Goal: Task Accomplishment & Management: Manage account settings

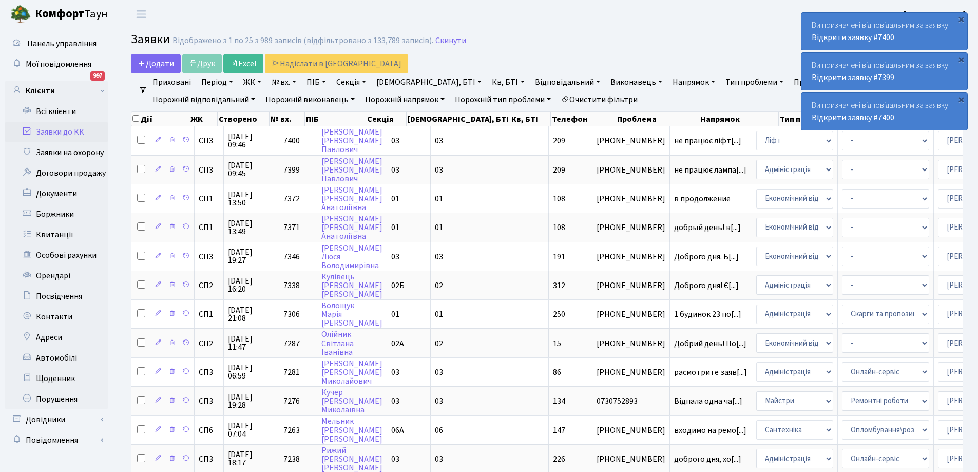
select select "25"
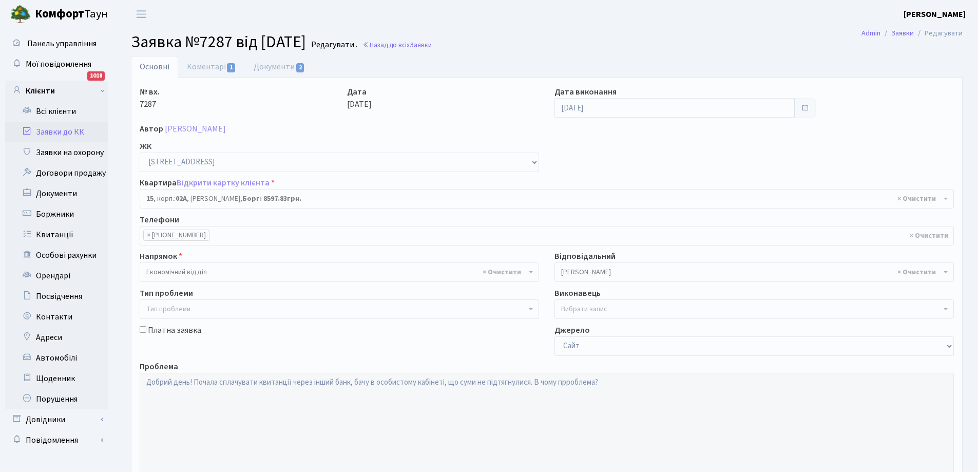
select select "20265"
click at [49, 127] on link "Заявки до КК" at bounding box center [56, 132] width 103 height 21
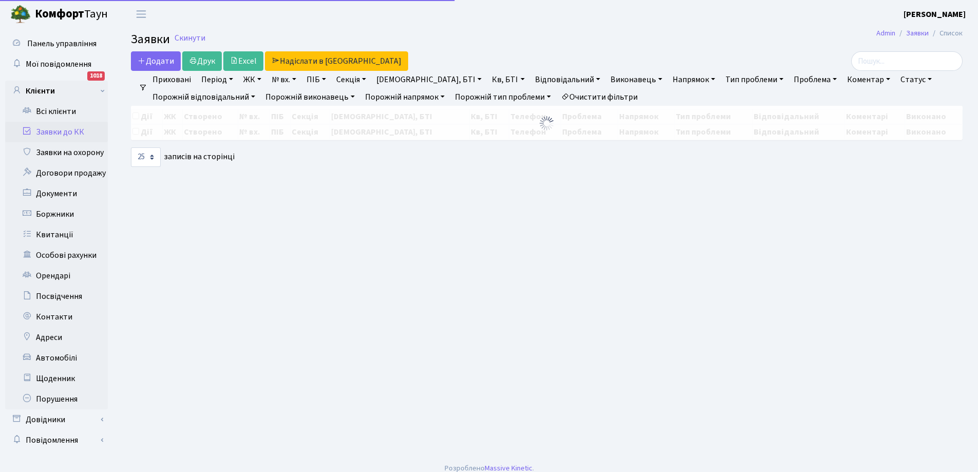
select select "25"
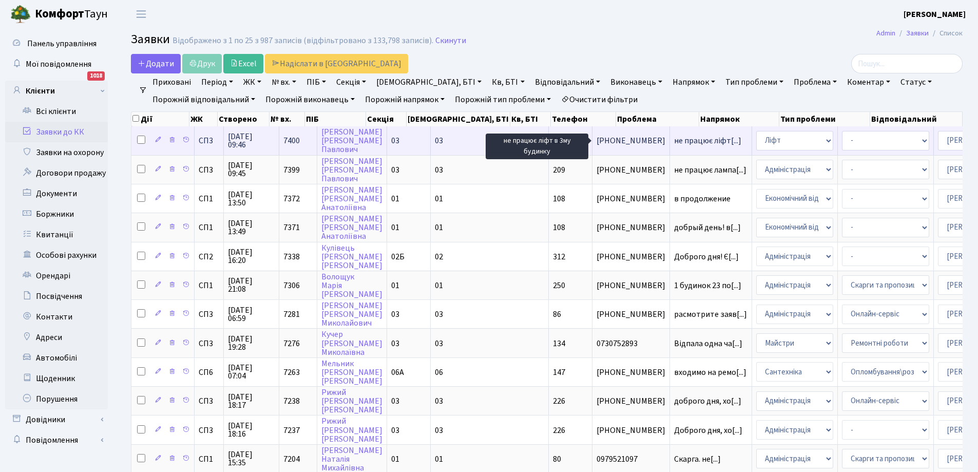
click at [674, 142] on span "не працює ліфт[...]" at bounding box center [707, 140] width 67 height 11
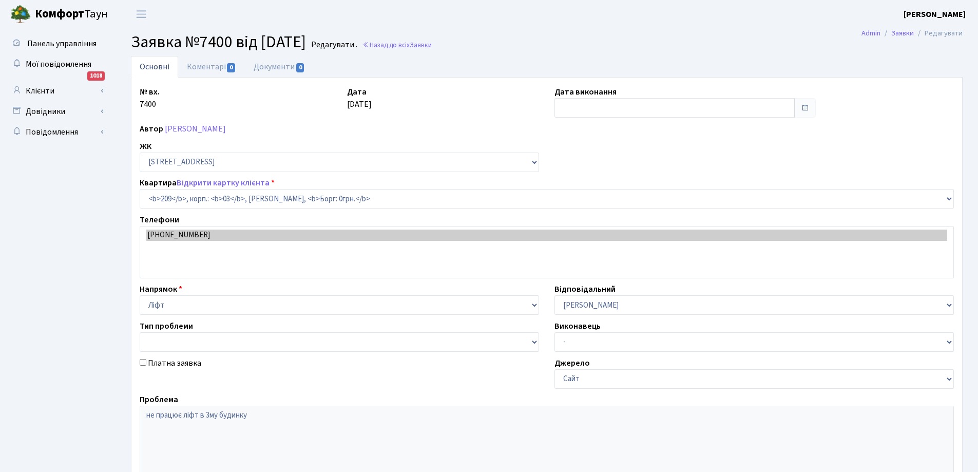
select select "20931"
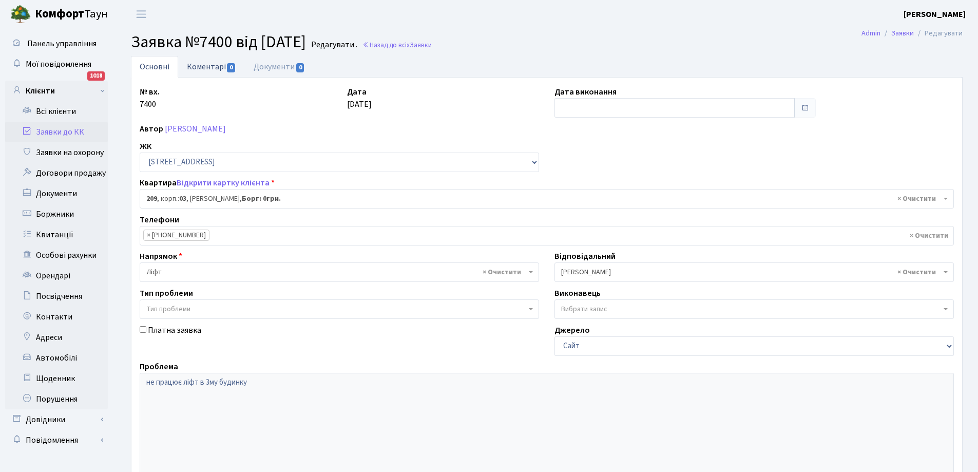
click at [184, 63] on link "Коментарі 0" at bounding box center [211, 66] width 67 height 21
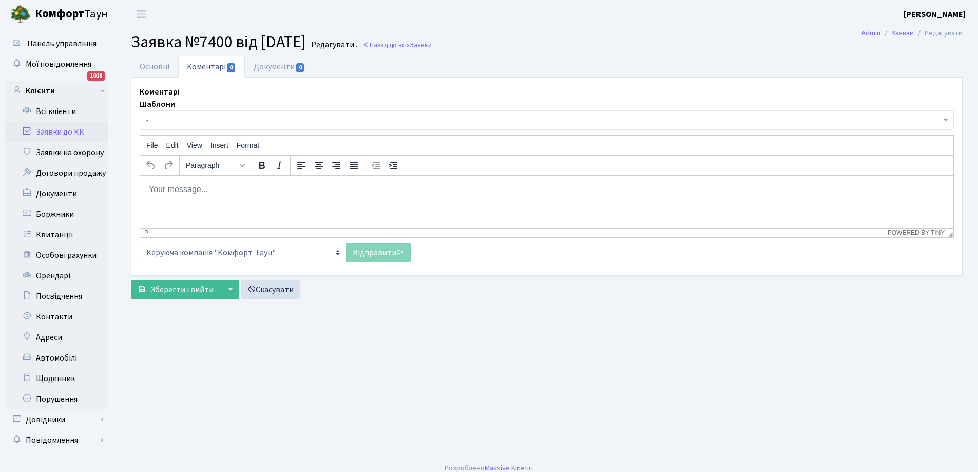
click at [218, 196] on html at bounding box center [546, 189] width 813 height 28
click at [381, 251] on link "Відправити" at bounding box center [378, 252] width 65 height 19
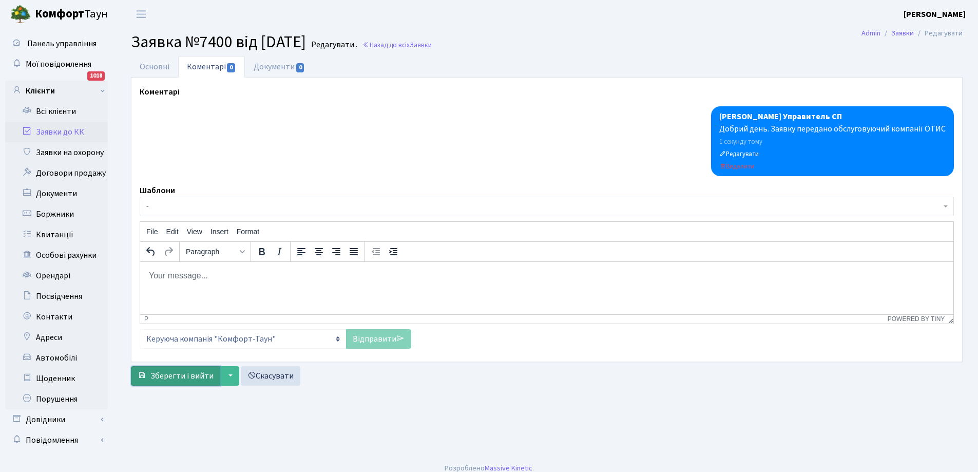
click at [184, 378] on span "Зберегти і вийти" at bounding box center [181, 375] width 63 height 11
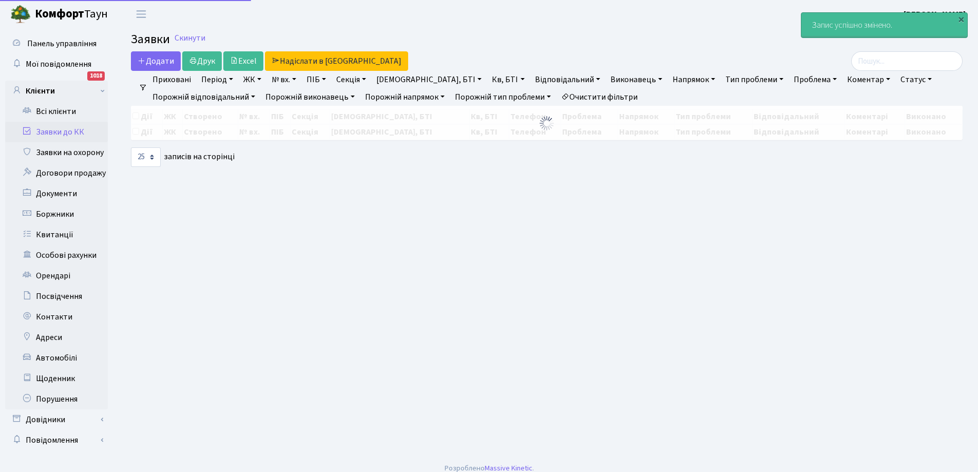
select select "25"
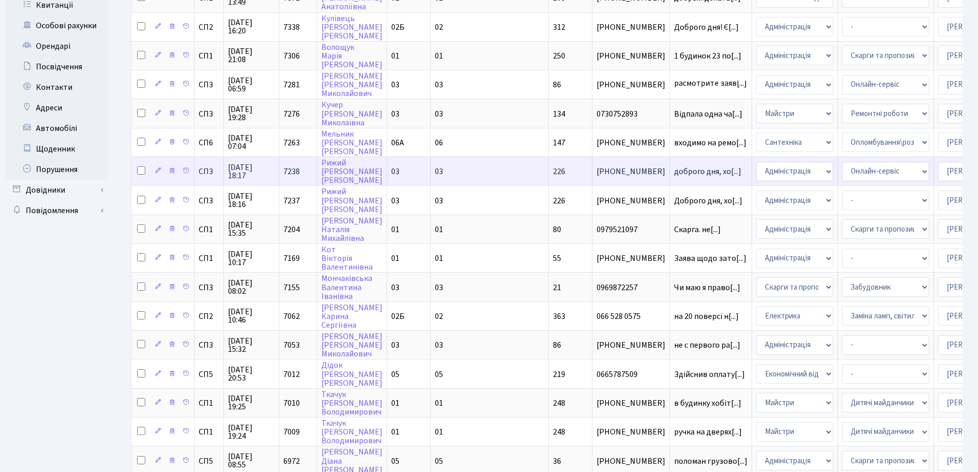
scroll to position [257, 0]
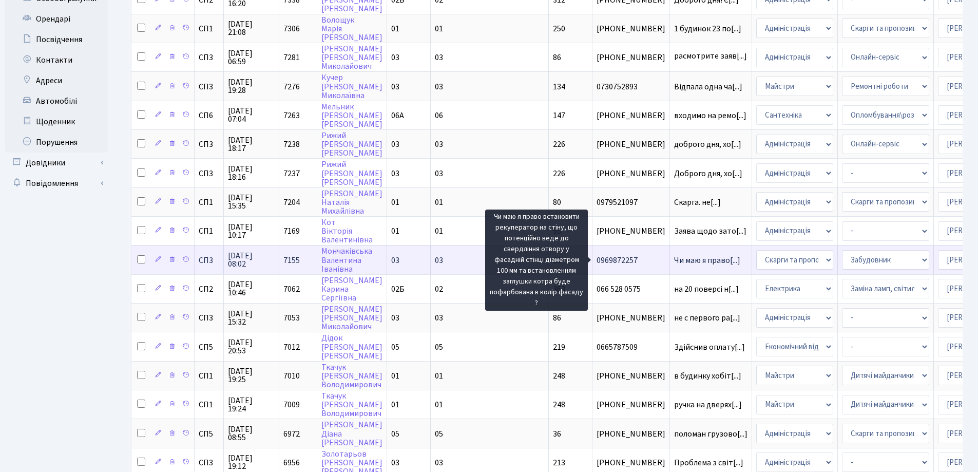
click at [674, 257] on span "Чи маю я право[...]" at bounding box center [707, 260] width 66 height 11
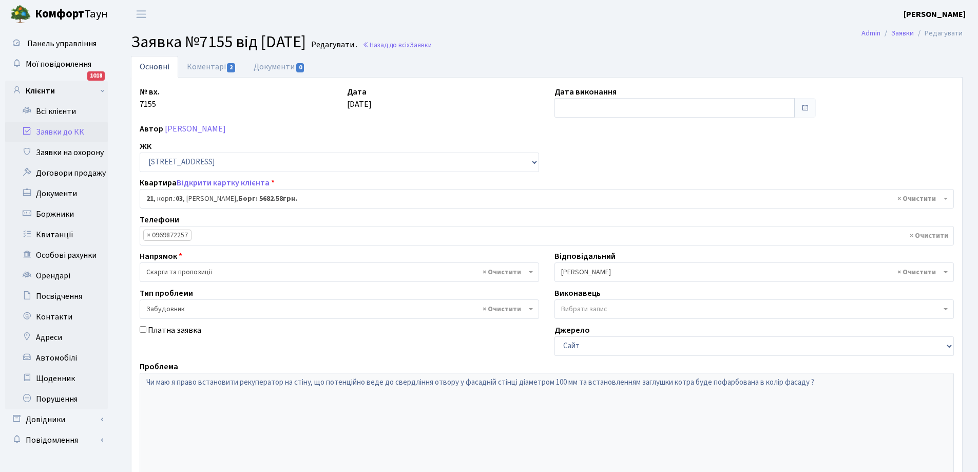
select select "20743"
select select "64"
click at [214, 65] on link "Коментарі 2" at bounding box center [211, 66] width 67 height 21
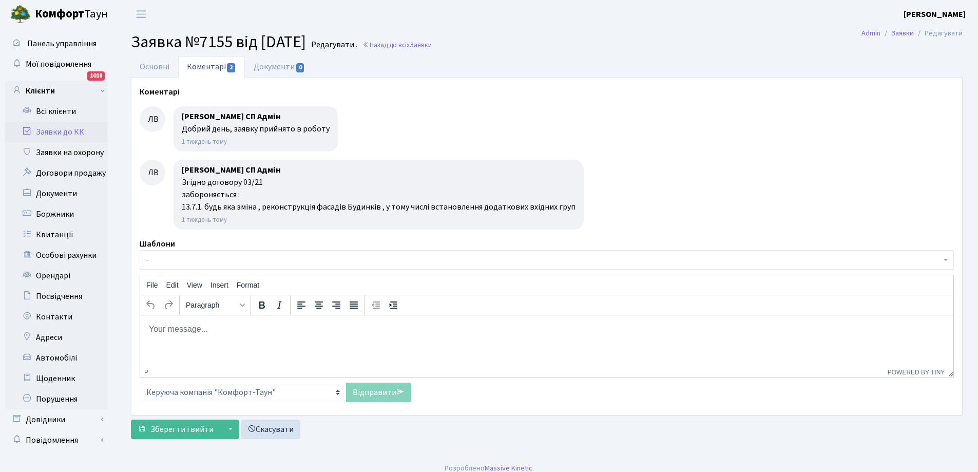
click at [48, 129] on link "Заявки до КК" at bounding box center [56, 132] width 103 height 21
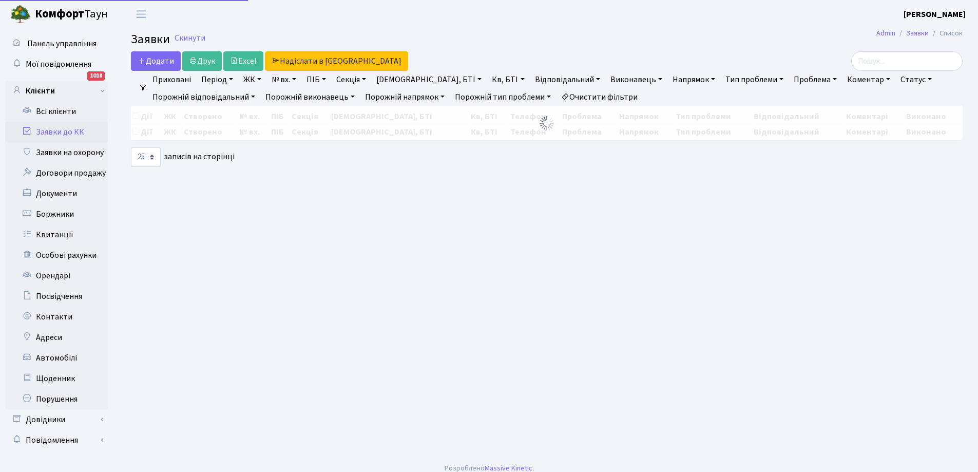
select select "25"
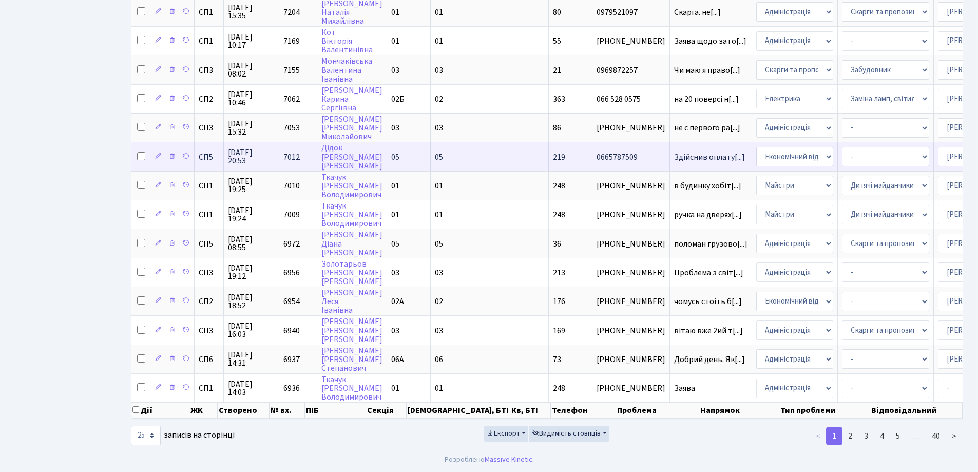
scroll to position [454, 0]
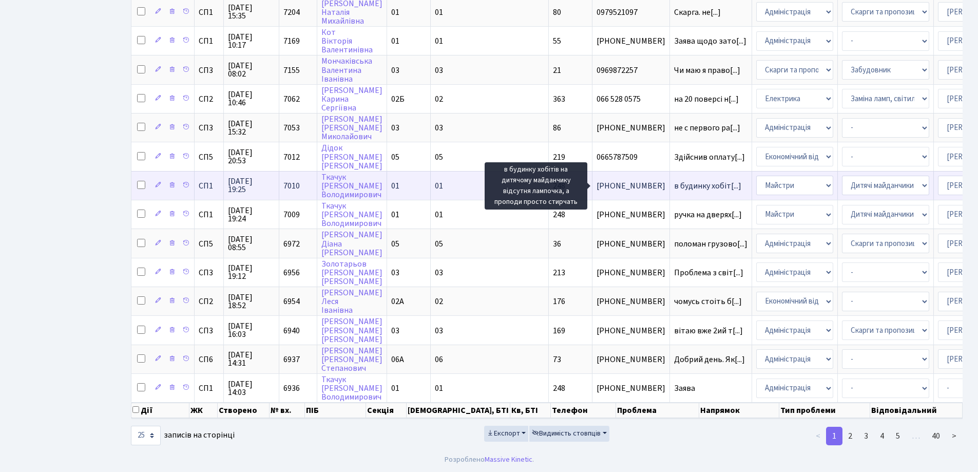
click at [674, 180] on span "в будинку хобіт[...]" at bounding box center [707, 185] width 67 height 11
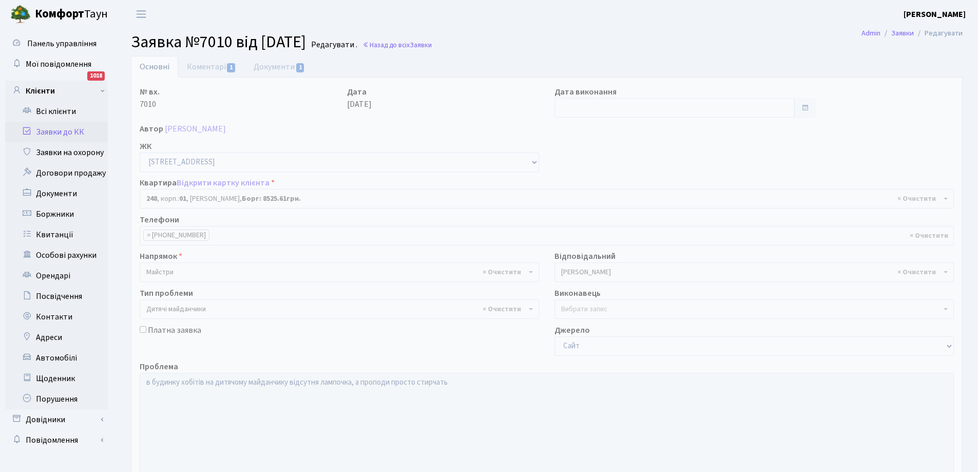
select select "20173"
select select "56"
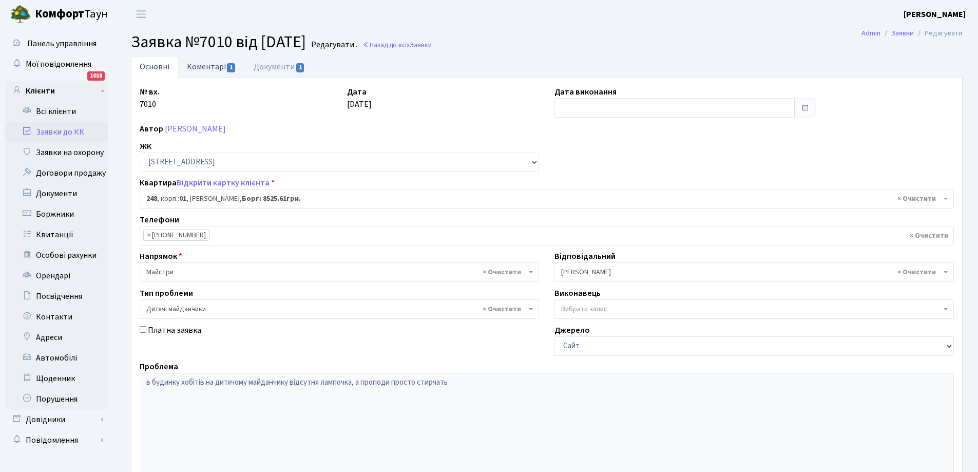
click at [210, 65] on link "Коментарі 1" at bounding box center [211, 66] width 67 height 21
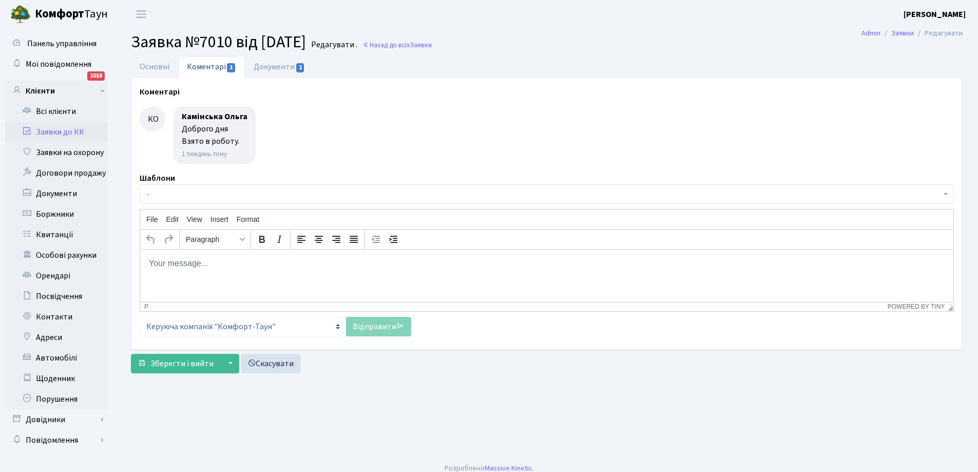
click at [56, 128] on link "Заявки до КК" at bounding box center [56, 132] width 103 height 21
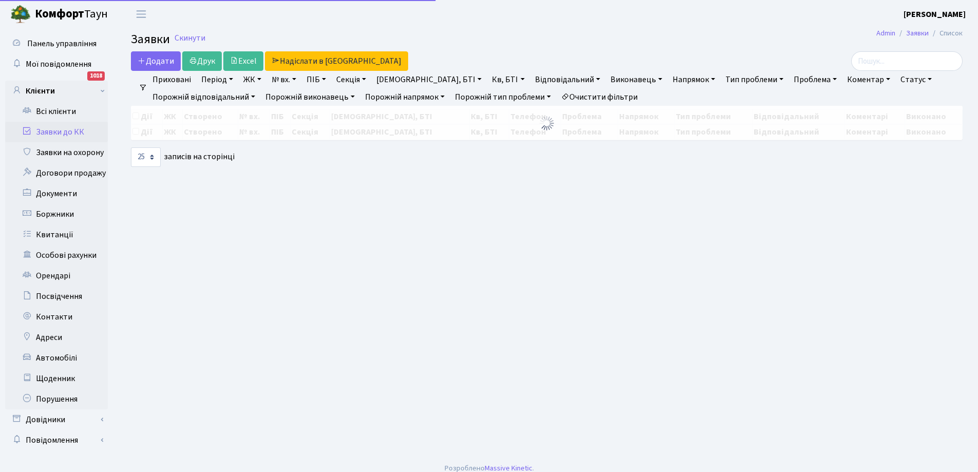
select select "25"
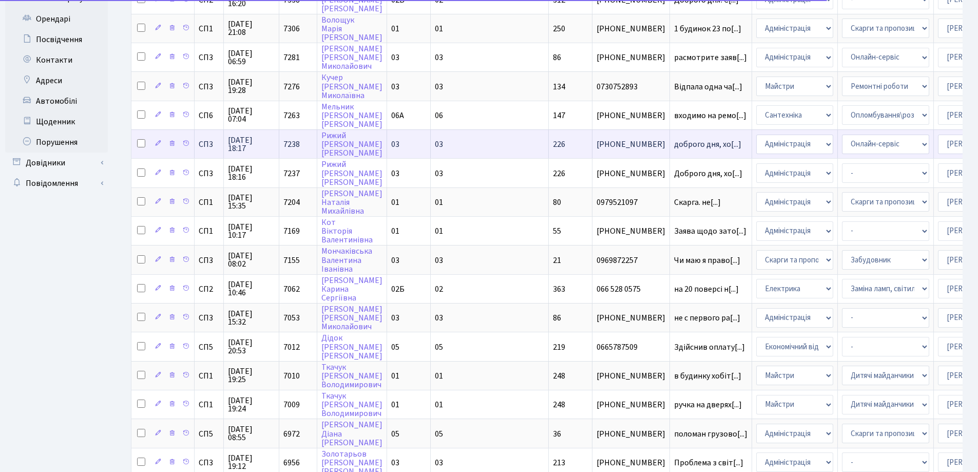
scroll to position [454, 0]
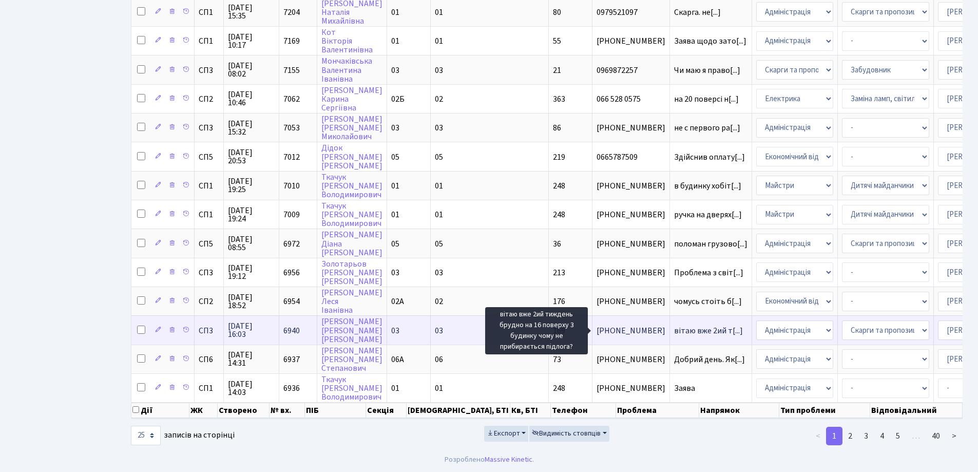
click at [674, 325] on span "вітаю вже 2ий т[...]" at bounding box center [708, 330] width 69 height 11
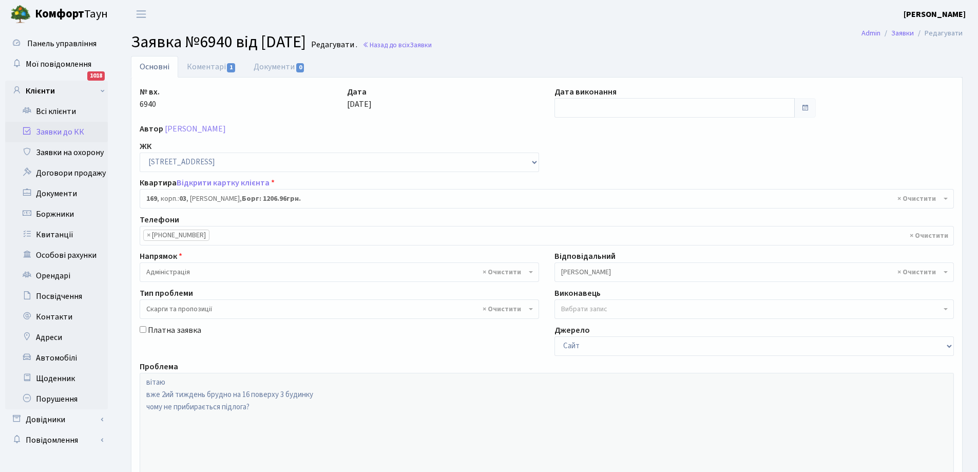
select select "20891"
select select "55"
click at [208, 63] on link "Коментарі 1" at bounding box center [211, 66] width 67 height 21
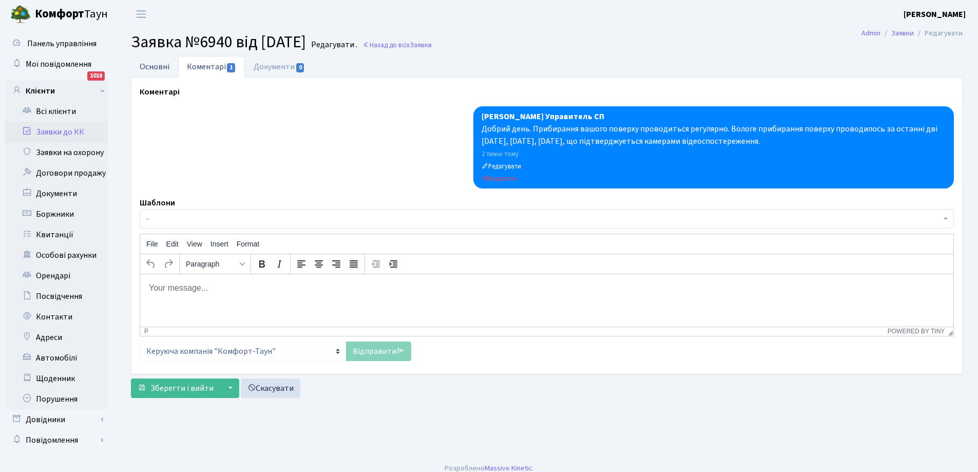
click at [162, 66] on link "Основні" at bounding box center [154, 66] width 47 height 21
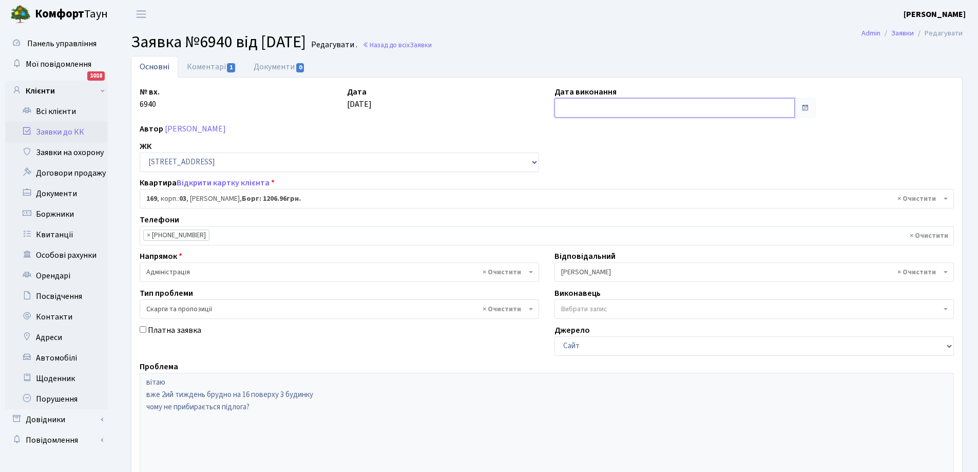
click at [600, 108] on input "text" at bounding box center [674, 107] width 240 height 19
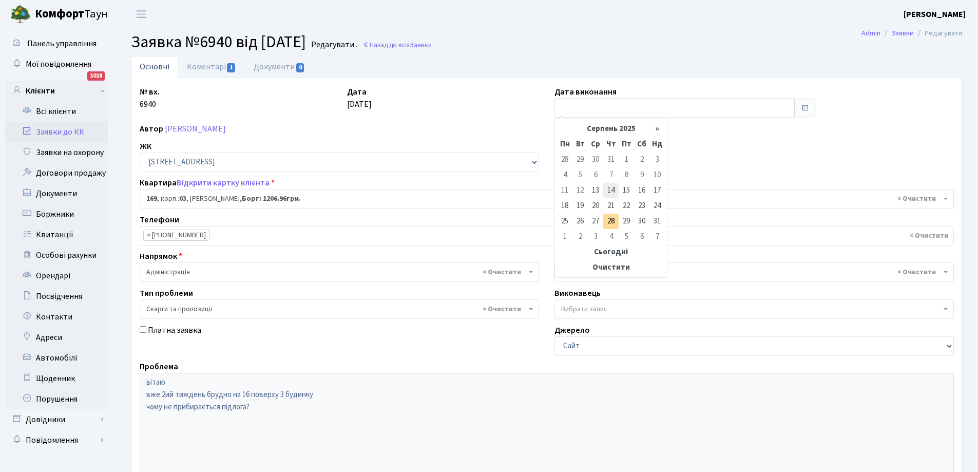
click at [613, 189] on td "14" at bounding box center [610, 190] width 15 height 15
type input "[DATE]"
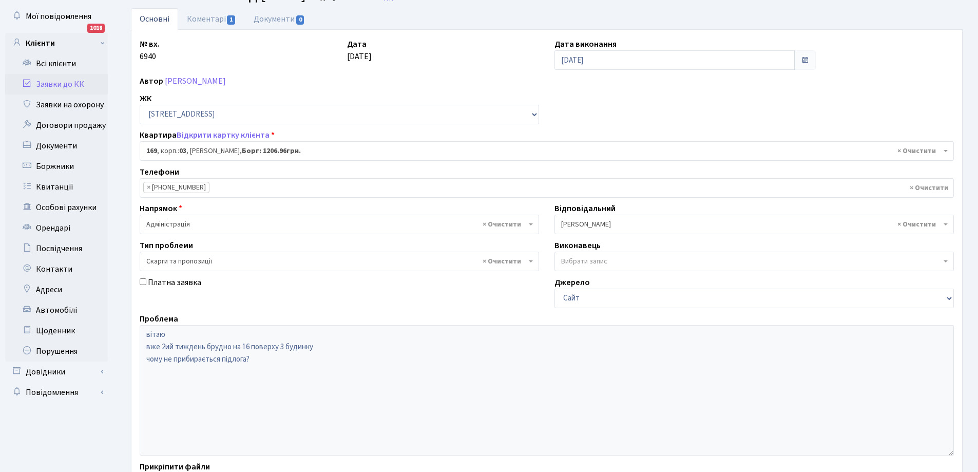
scroll to position [140, 0]
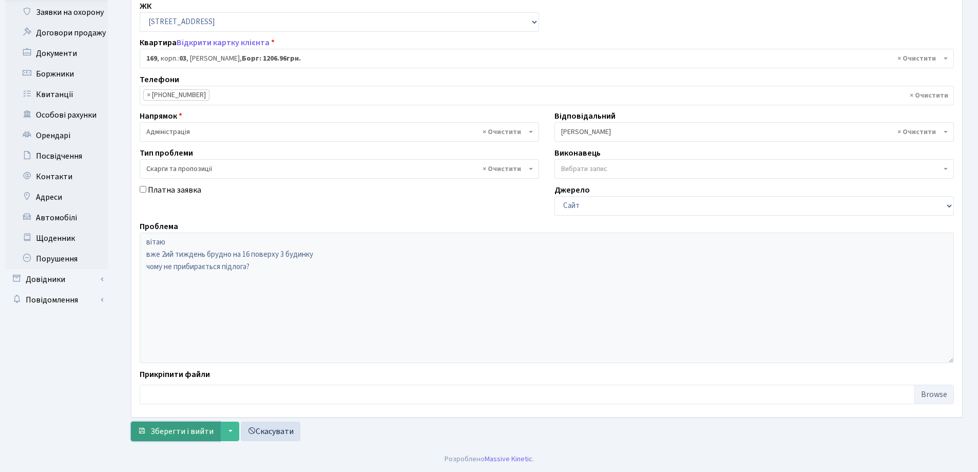
click at [175, 433] on span "Зберегти і вийти" at bounding box center [181, 430] width 63 height 11
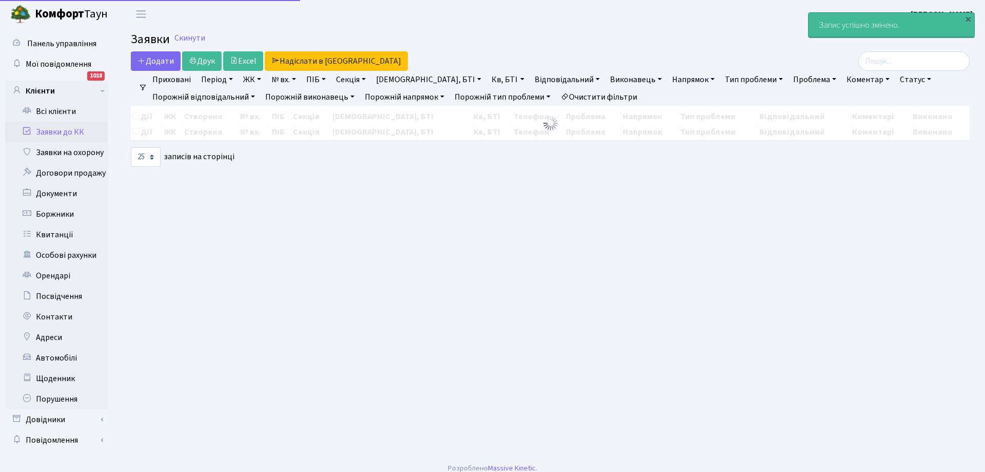
select select "25"
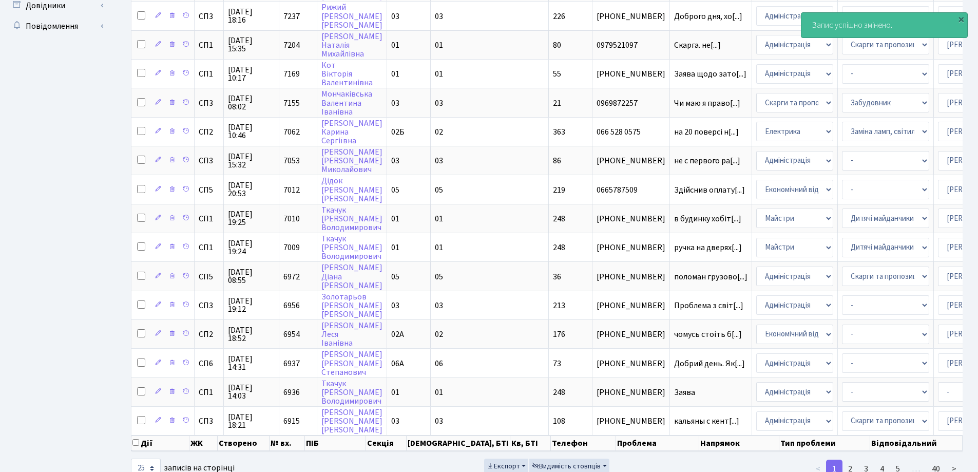
scroll to position [454, 0]
